Goal: Information Seeking & Learning: Learn about a topic

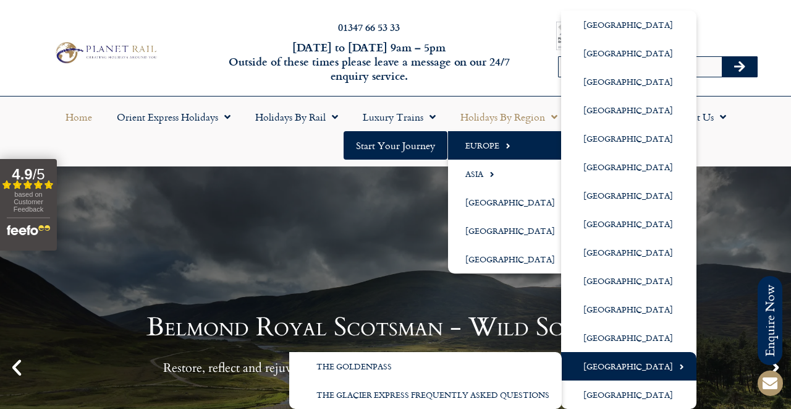
click at [610, 366] on link "[GEOGRAPHIC_DATA]" at bounding box center [628, 366] width 135 height 28
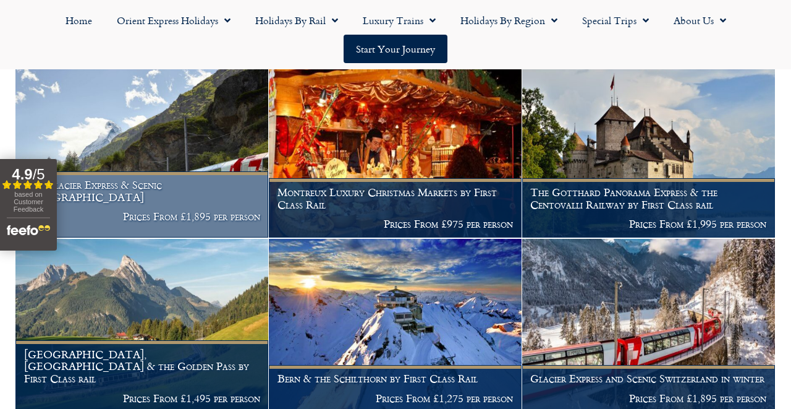
scroll to position [586, 0]
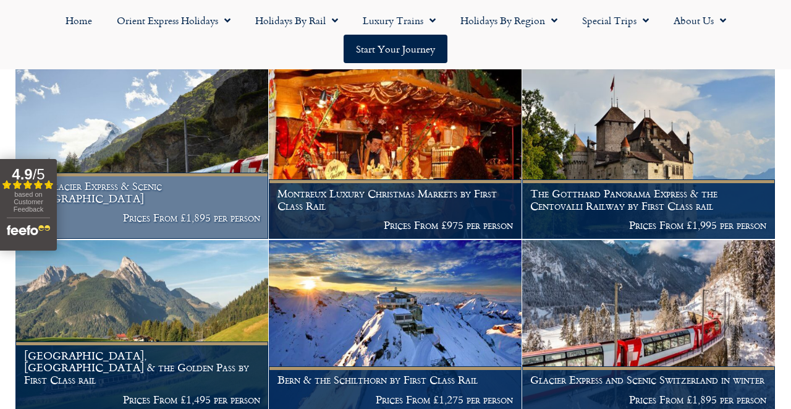
click at [219, 132] on img at bounding box center [141, 152] width 253 height 173
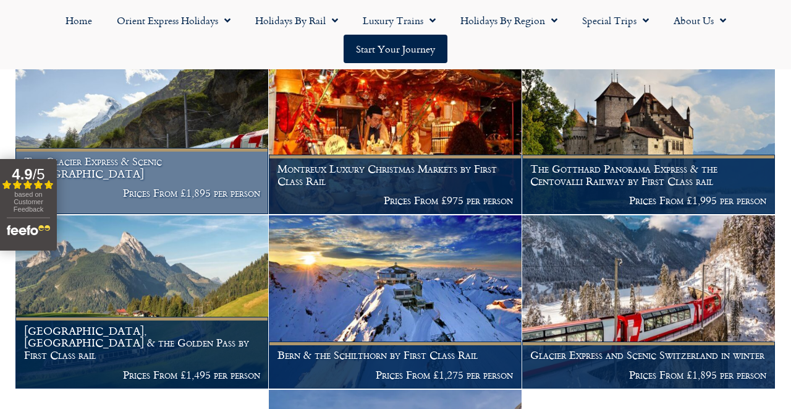
scroll to position [613, 0]
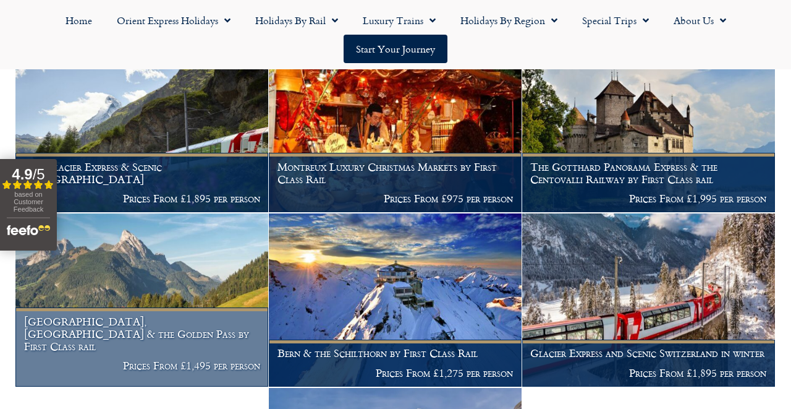
click at [177, 245] on img at bounding box center [141, 299] width 253 height 173
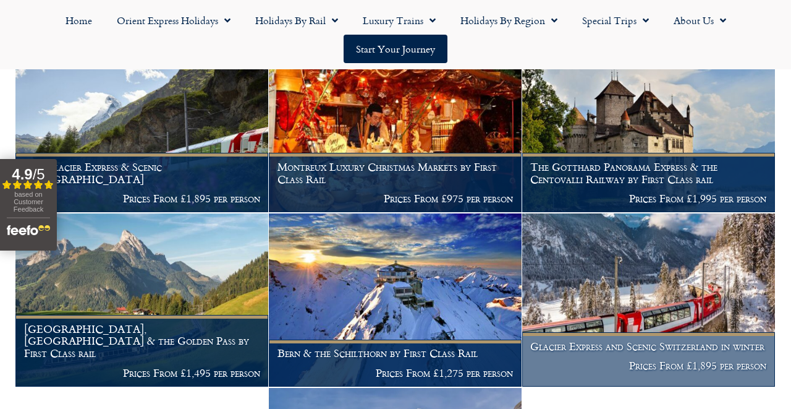
click at [572, 340] on h1 "Glacier Express and Scenic Switzerland in winter" at bounding box center [648, 346] width 236 height 12
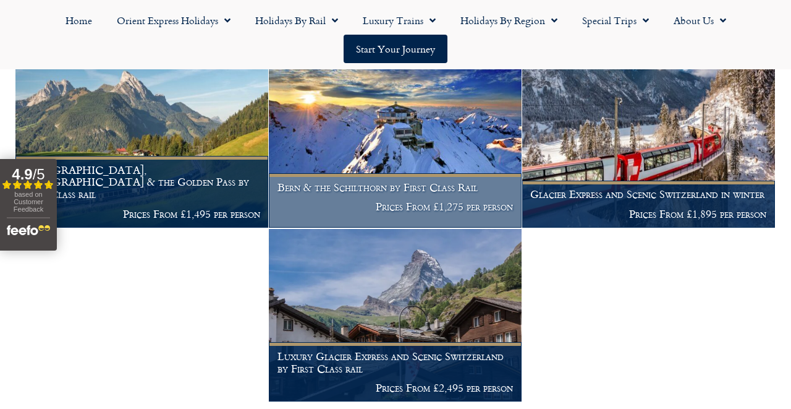
scroll to position [773, 0]
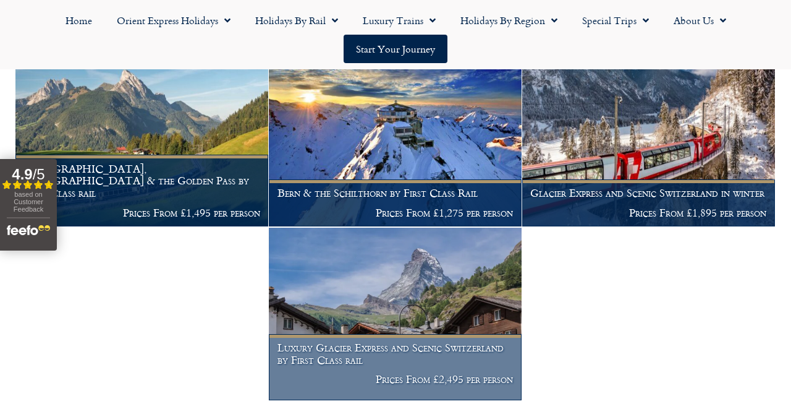
click at [420, 275] on img at bounding box center [395, 313] width 253 height 173
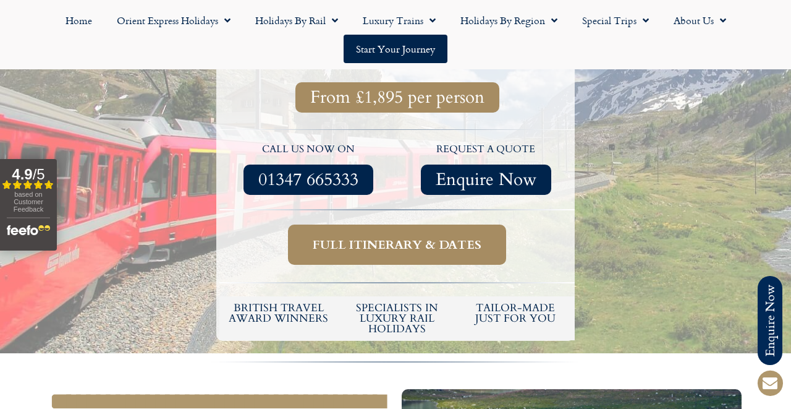
scroll to position [453, 0]
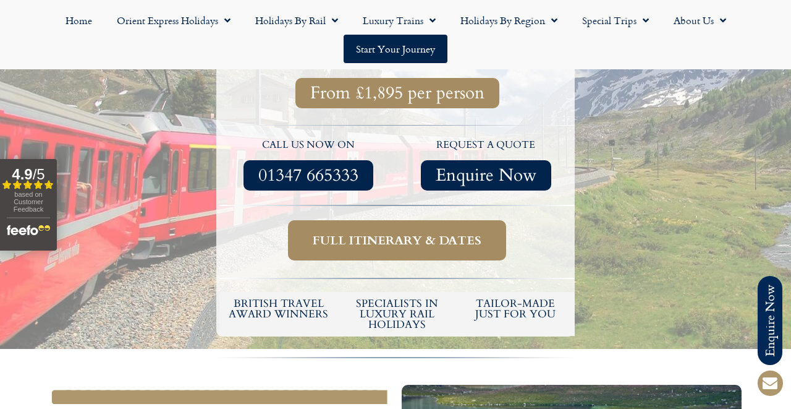
click at [390, 232] on span "Full itinerary & dates" at bounding box center [397, 239] width 169 height 15
click at [412, 232] on span "Full itinerary & dates" at bounding box center [397, 239] width 169 height 15
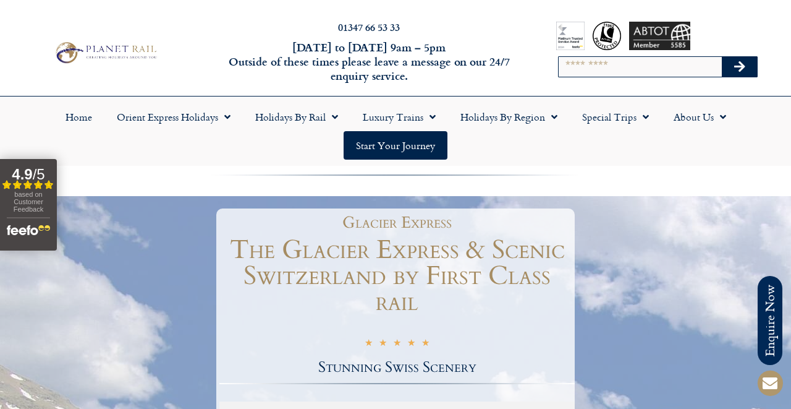
scroll to position [453, 0]
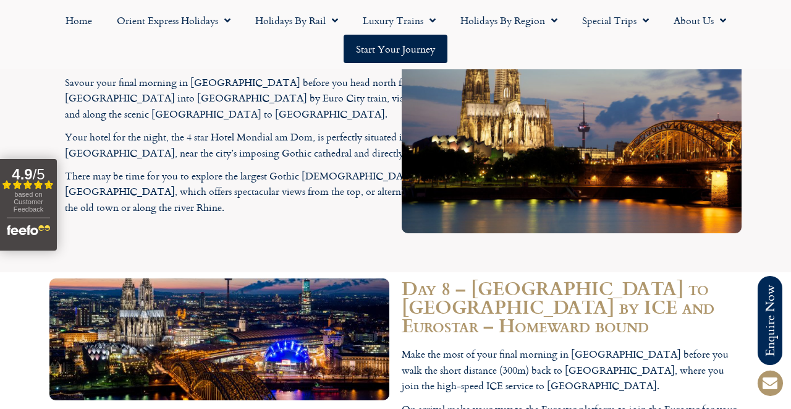
scroll to position [4260, 0]
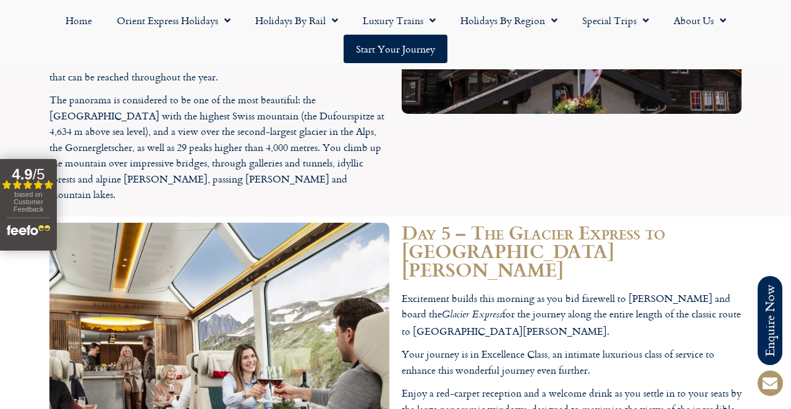
scroll to position [2858, 0]
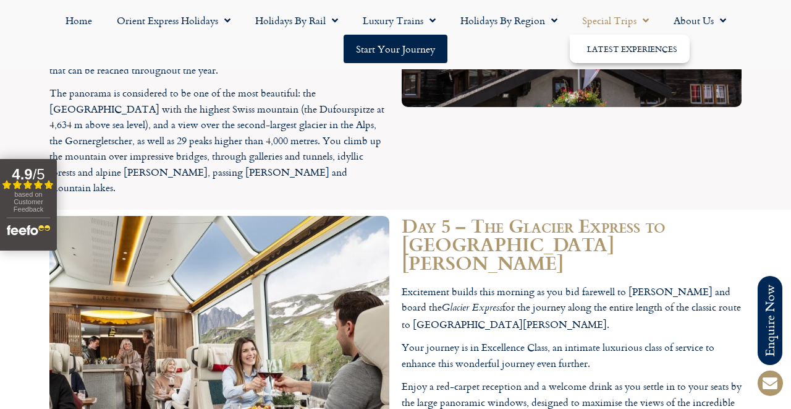
click at [629, 25] on link "Special Trips" at bounding box center [615, 20] width 91 height 28
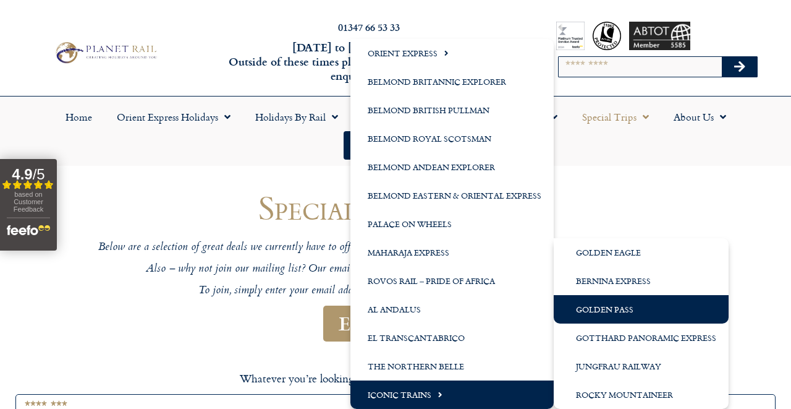
click at [592, 308] on link "Golden Pass" at bounding box center [641, 309] width 175 height 28
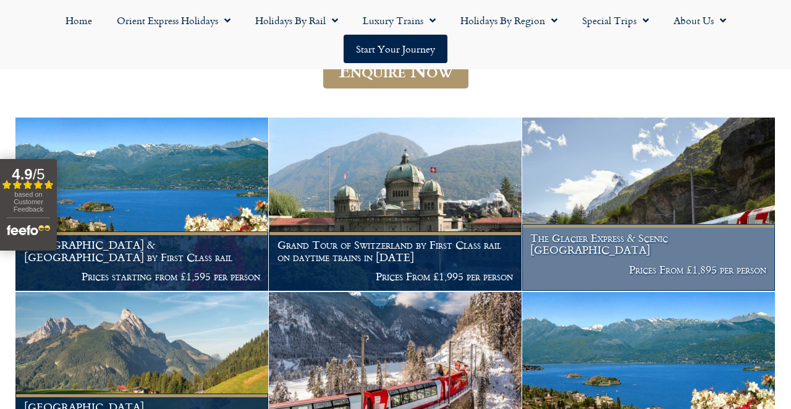
scroll to position [220, 0]
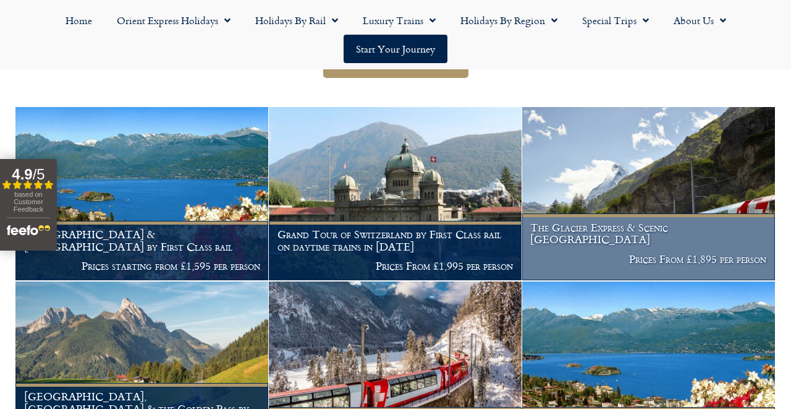
click at [585, 250] on figcaption "The Glacier Express & Scenic Switzerland Prices From £1,895 per person" at bounding box center [648, 246] width 253 height 67
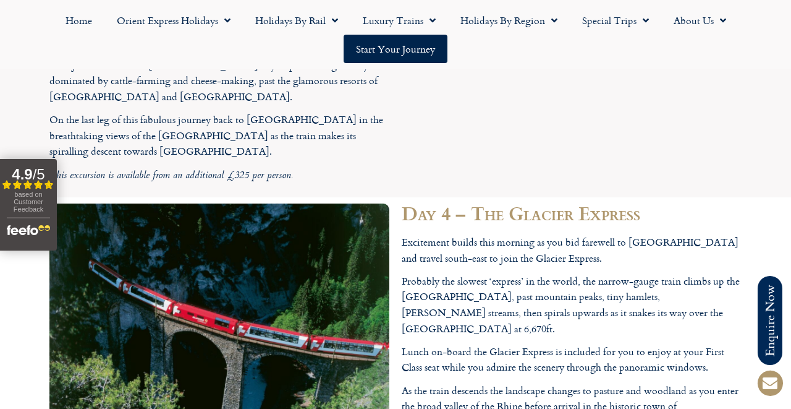
scroll to position [2811, 0]
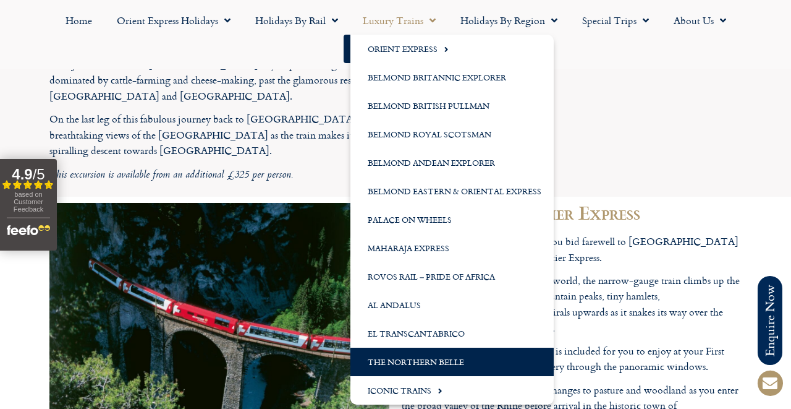
click at [428, 352] on link "The Northern Belle" at bounding box center [451, 361] width 203 height 28
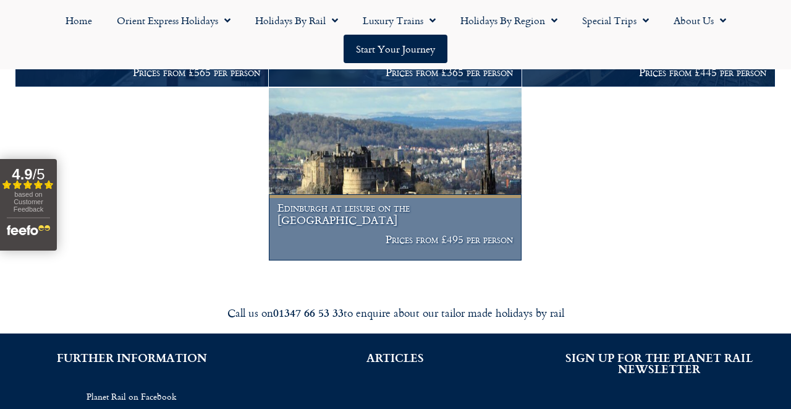
scroll to position [436, 0]
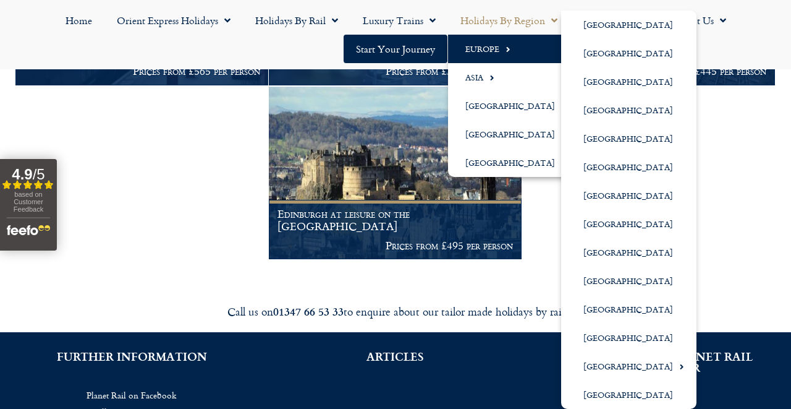
click at [484, 44] on link "Europe" at bounding box center [513, 49] width 130 height 28
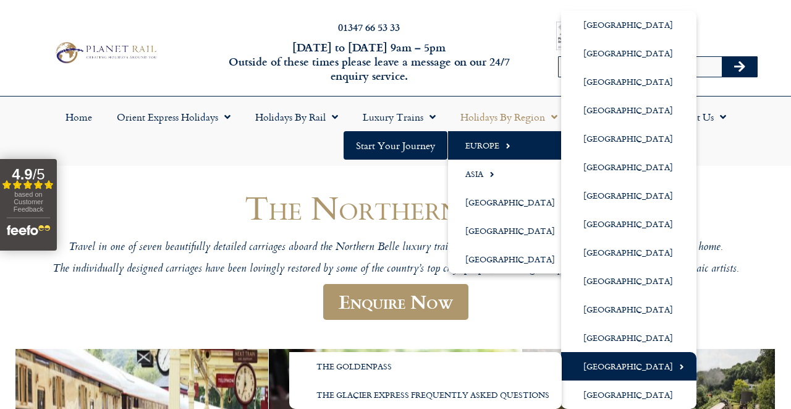
click at [609, 359] on link "[GEOGRAPHIC_DATA]" at bounding box center [628, 366] width 135 height 28
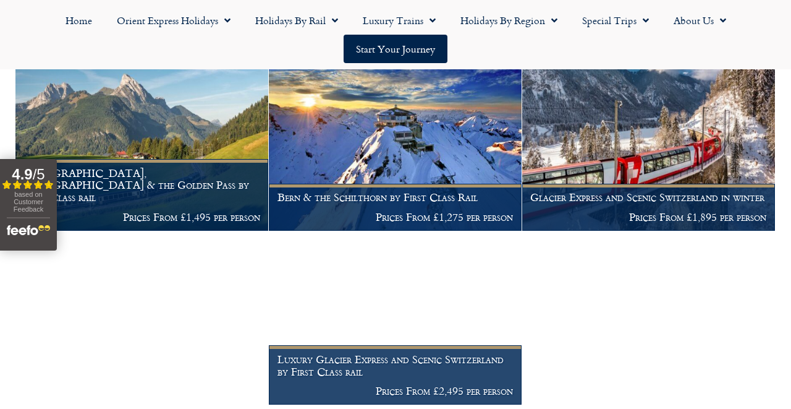
scroll to position [767, 0]
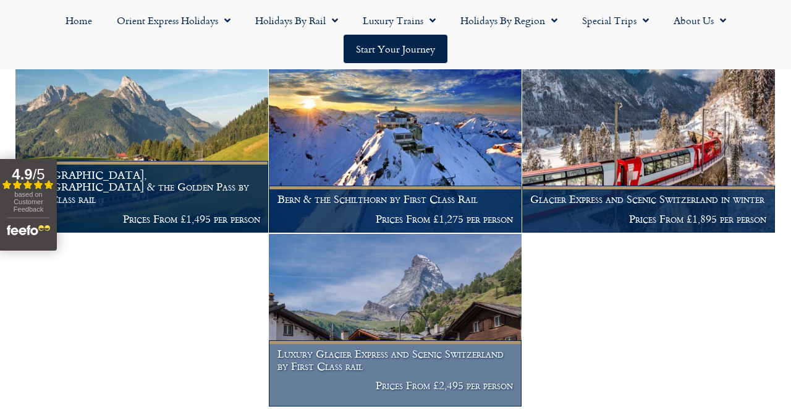
click at [470, 292] on img at bounding box center [395, 320] width 253 height 173
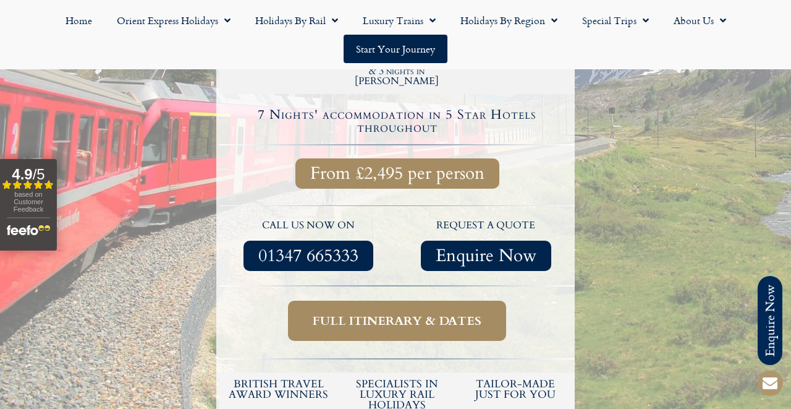
scroll to position [504, 0]
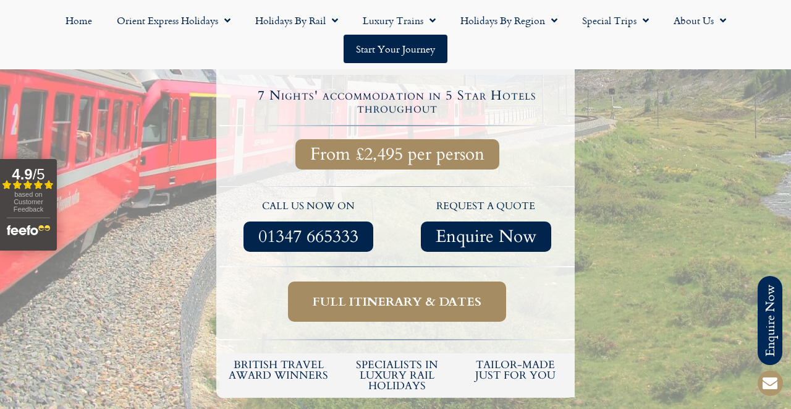
click at [426, 294] on span "Full itinerary & dates" at bounding box center [397, 301] width 169 height 15
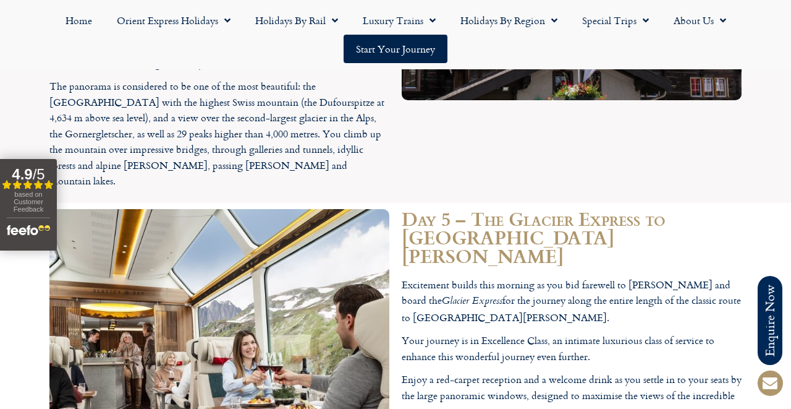
scroll to position [3010, 0]
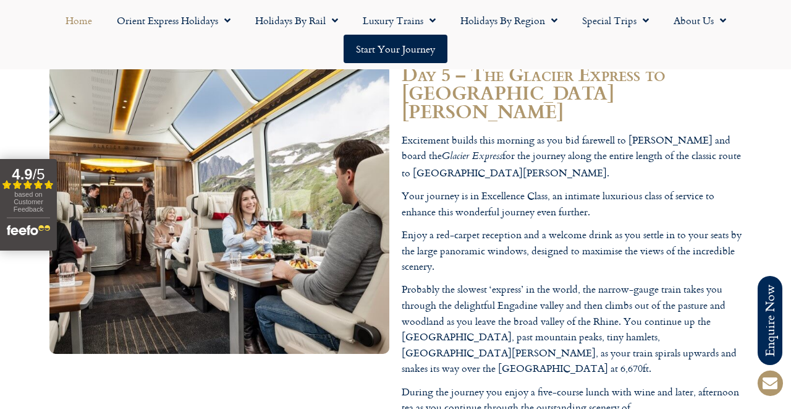
click at [83, 20] on link "Home" at bounding box center [78, 20] width 51 height 28
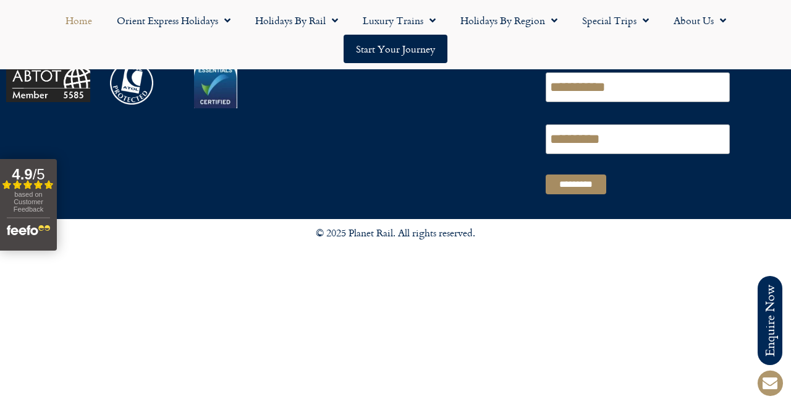
scroll to position [3137, 0]
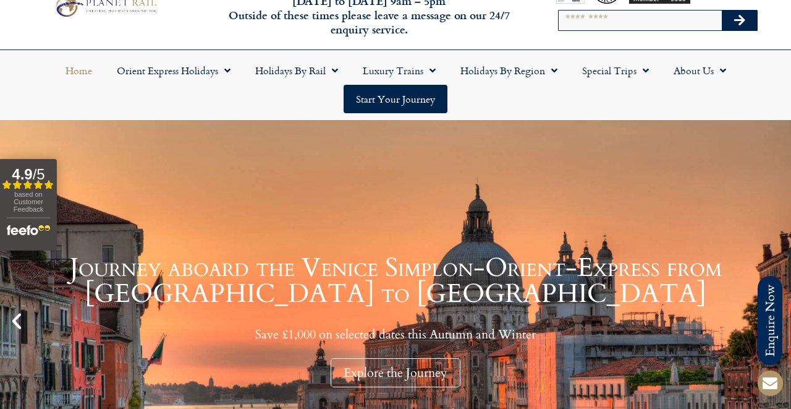
scroll to position [43, 0]
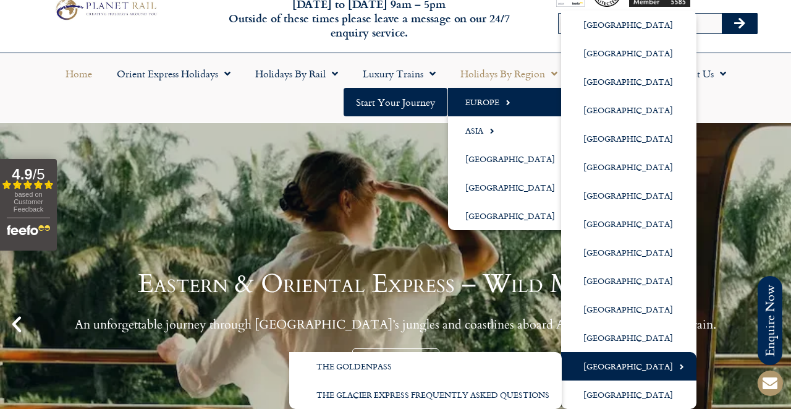
click at [614, 366] on link "[GEOGRAPHIC_DATA]" at bounding box center [628, 366] width 135 height 28
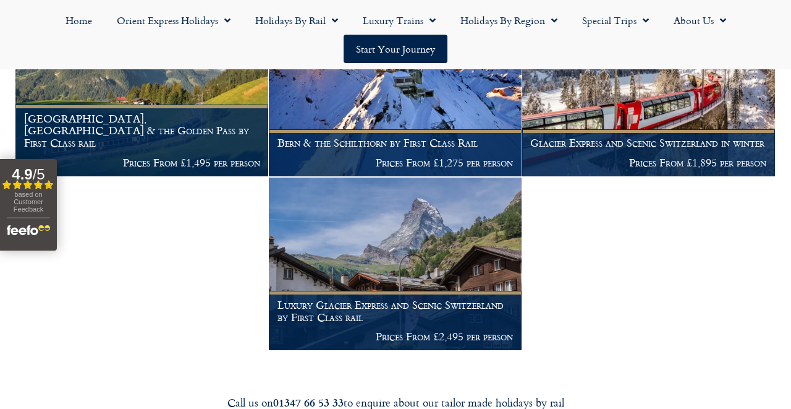
scroll to position [826, 0]
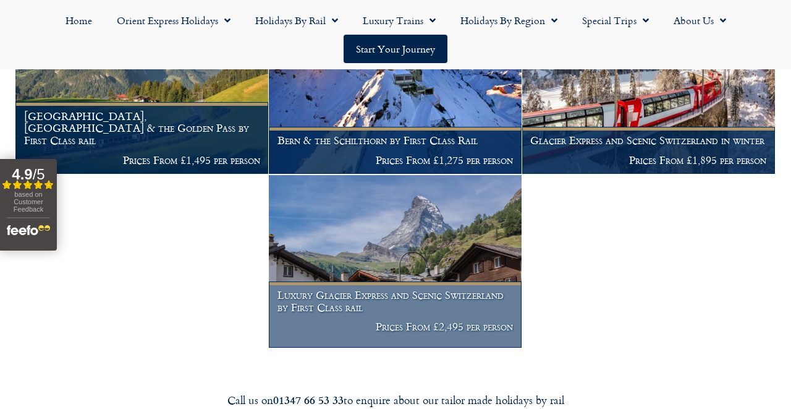
click at [412, 281] on figcaption "Luxury Glacier Express and Scenic Switzerland by First Class rail Prices From £…" at bounding box center [395, 314] width 253 height 67
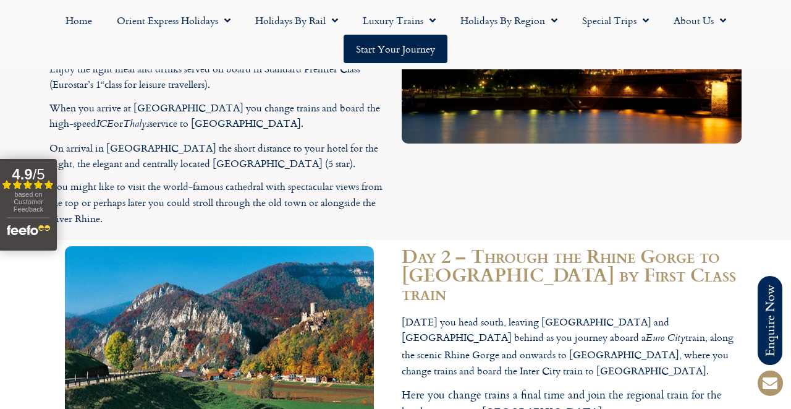
scroll to position [2177, 0]
